Goal: Information Seeking & Learning: Learn about a topic

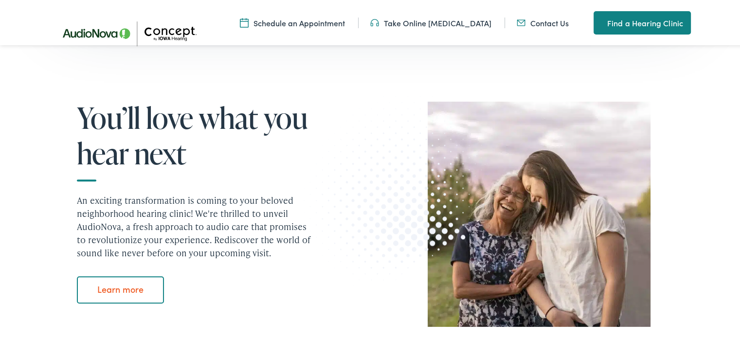
scroll to position [909, 0]
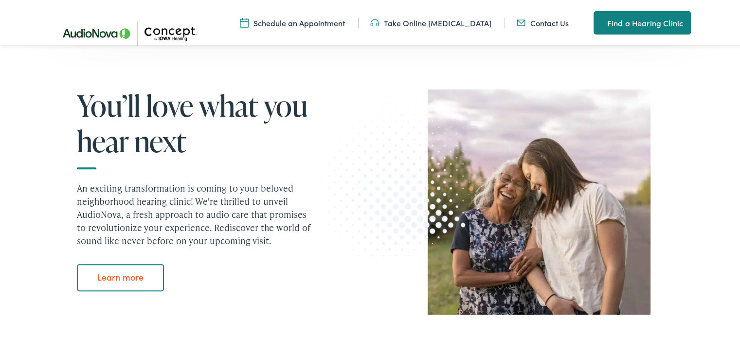
drag, startPoint x: 316, startPoint y: 168, endPoint x: 302, endPoint y: 329, distance: 162.1
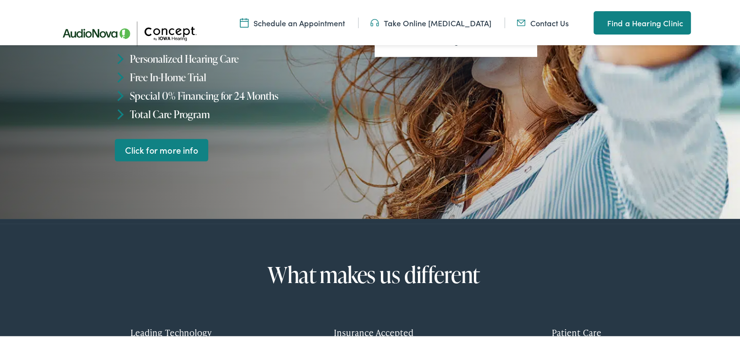
scroll to position [0, 0]
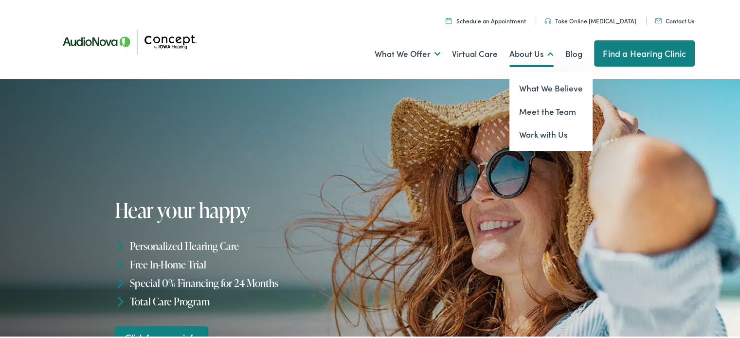
click at [536, 60] on link "About Us" at bounding box center [531, 53] width 44 height 36
click at [540, 84] on link "What We Believe" at bounding box center [550, 86] width 83 height 23
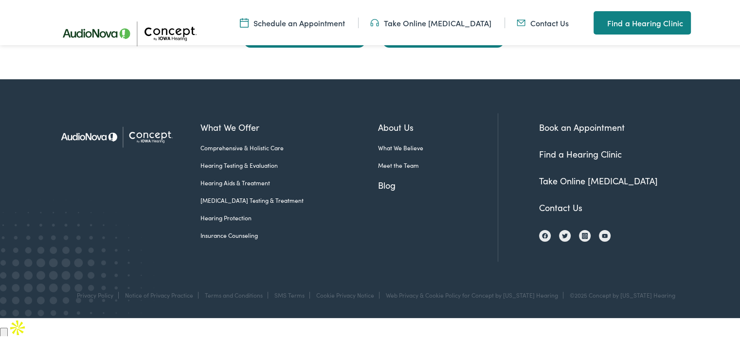
scroll to position [2288, 0]
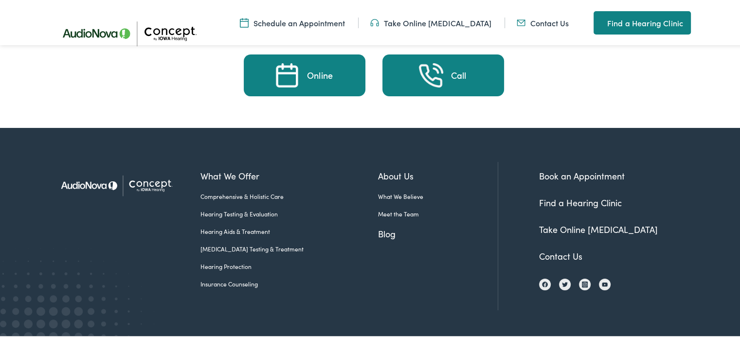
drag, startPoint x: 747, startPoint y: 107, endPoint x: 747, endPoint y: 332, distance: 224.7
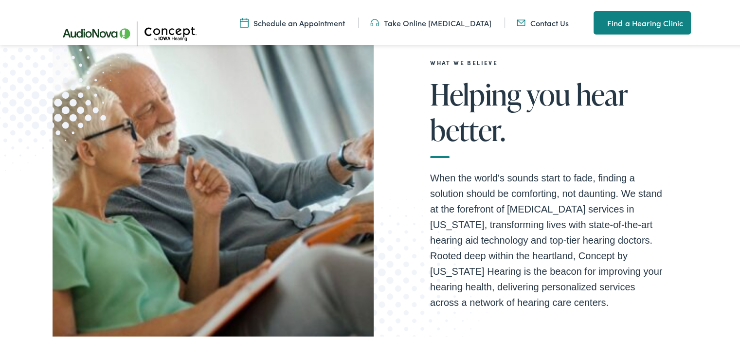
scroll to position [0, 0]
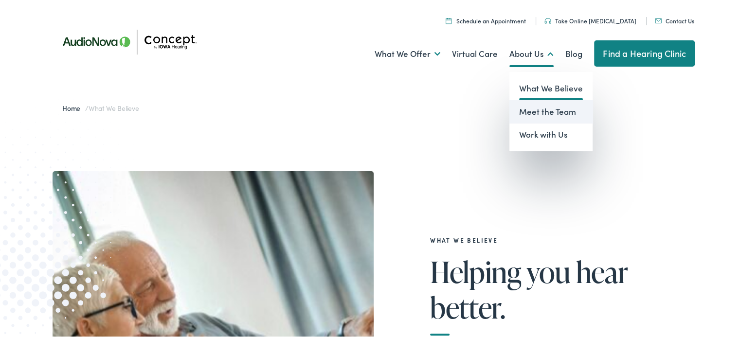
click at [548, 119] on link "Meet the Team" at bounding box center [550, 110] width 83 height 23
